Goal: Task Accomplishment & Management: Use online tool/utility

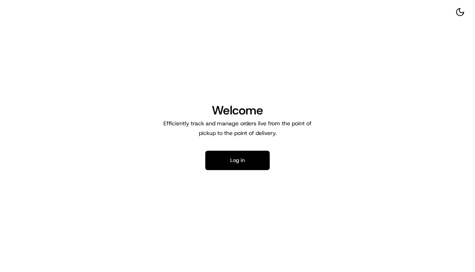
click at [269, 158] on button "Log in" at bounding box center [237, 160] width 64 height 19
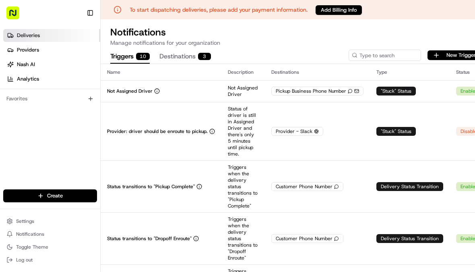
click at [18, 37] on span "Deliveries" at bounding box center [28, 35] width 23 height 7
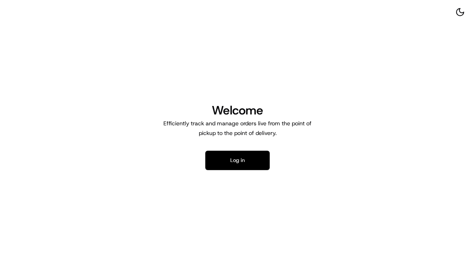
click at [265, 162] on button "Log in" at bounding box center [237, 160] width 64 height 19
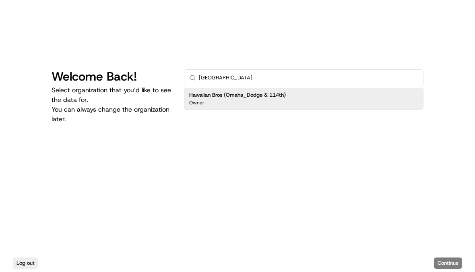
type input "[GEOGRAPHIC_DATA]"
click at [452, 269] on button "Continue" at bounding box center [448, 262] width 28 height 11
